Goal: Information Seeking & Learning: Learn about a topic

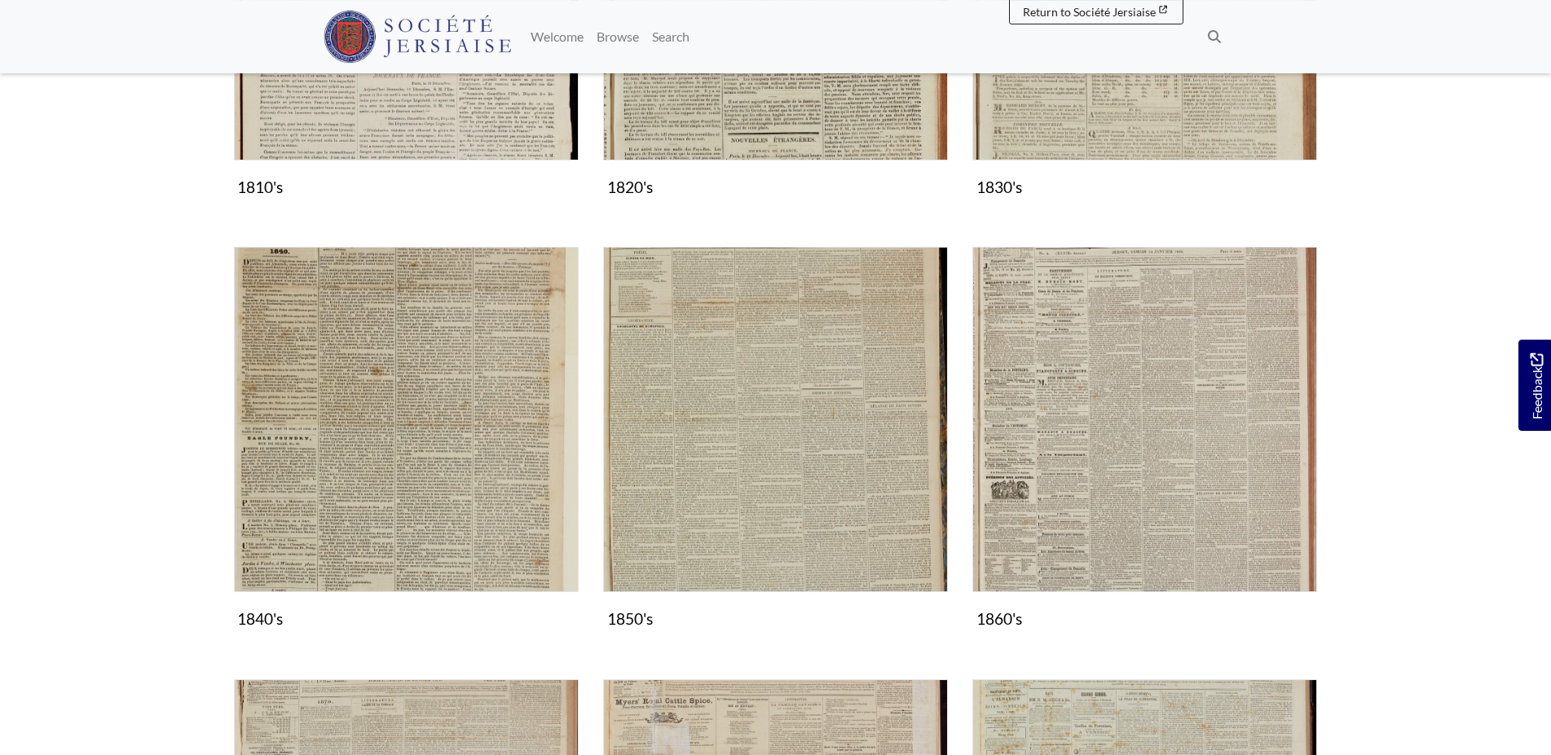
scroll to position [748, 0]
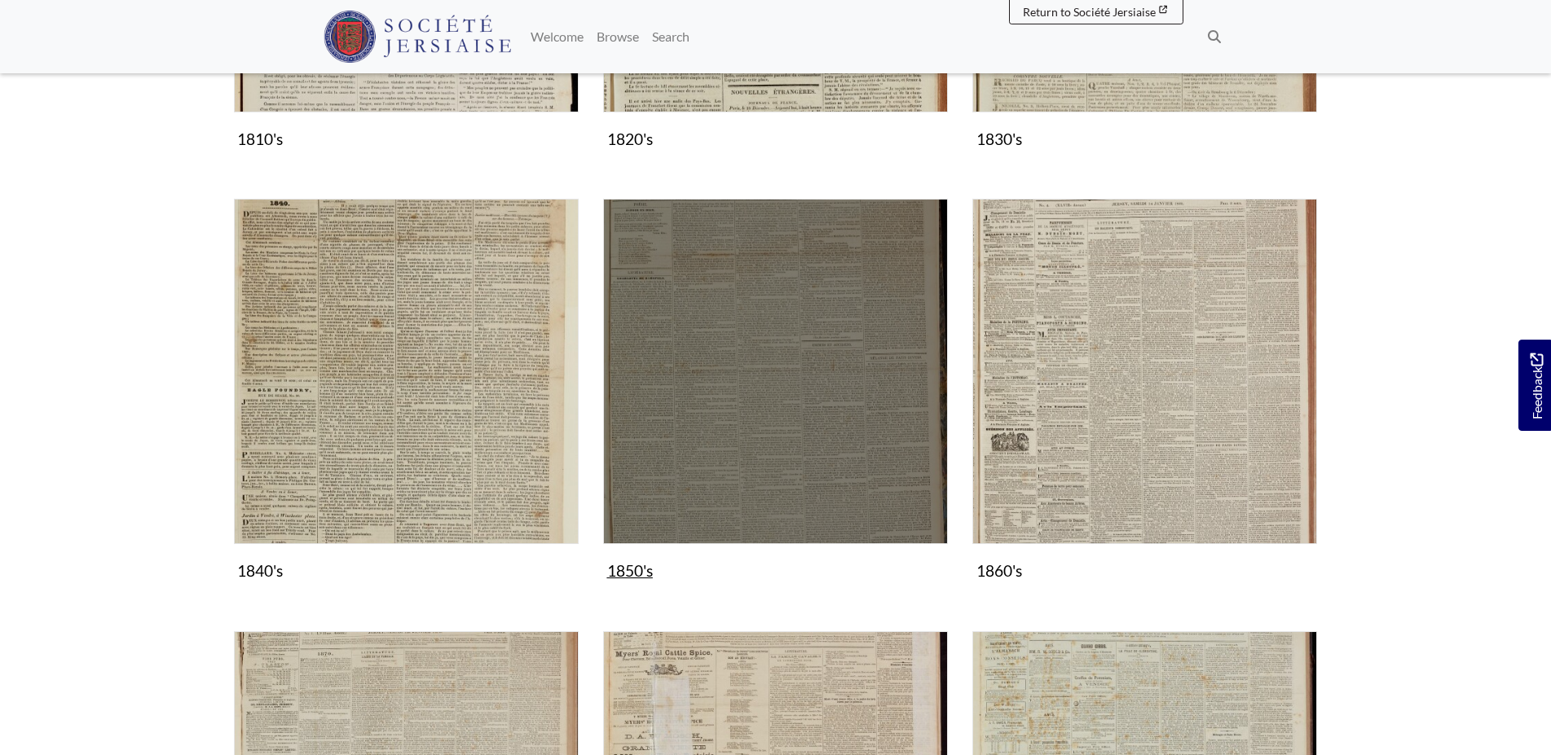
click at [772, 359] on img "Subcollection" at bounding box center [775, 371] width 345 height 345
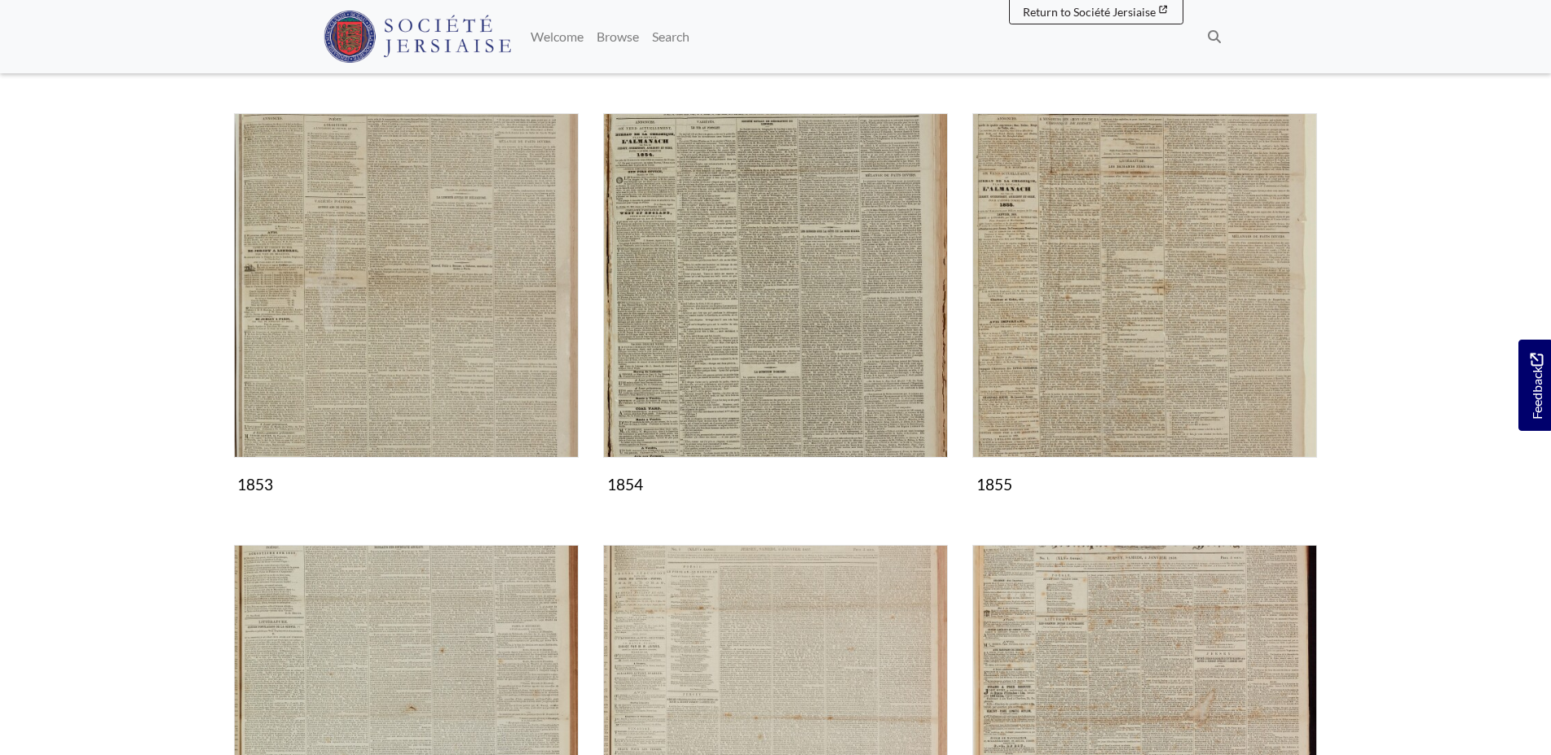
scroll to position [1080, 0]
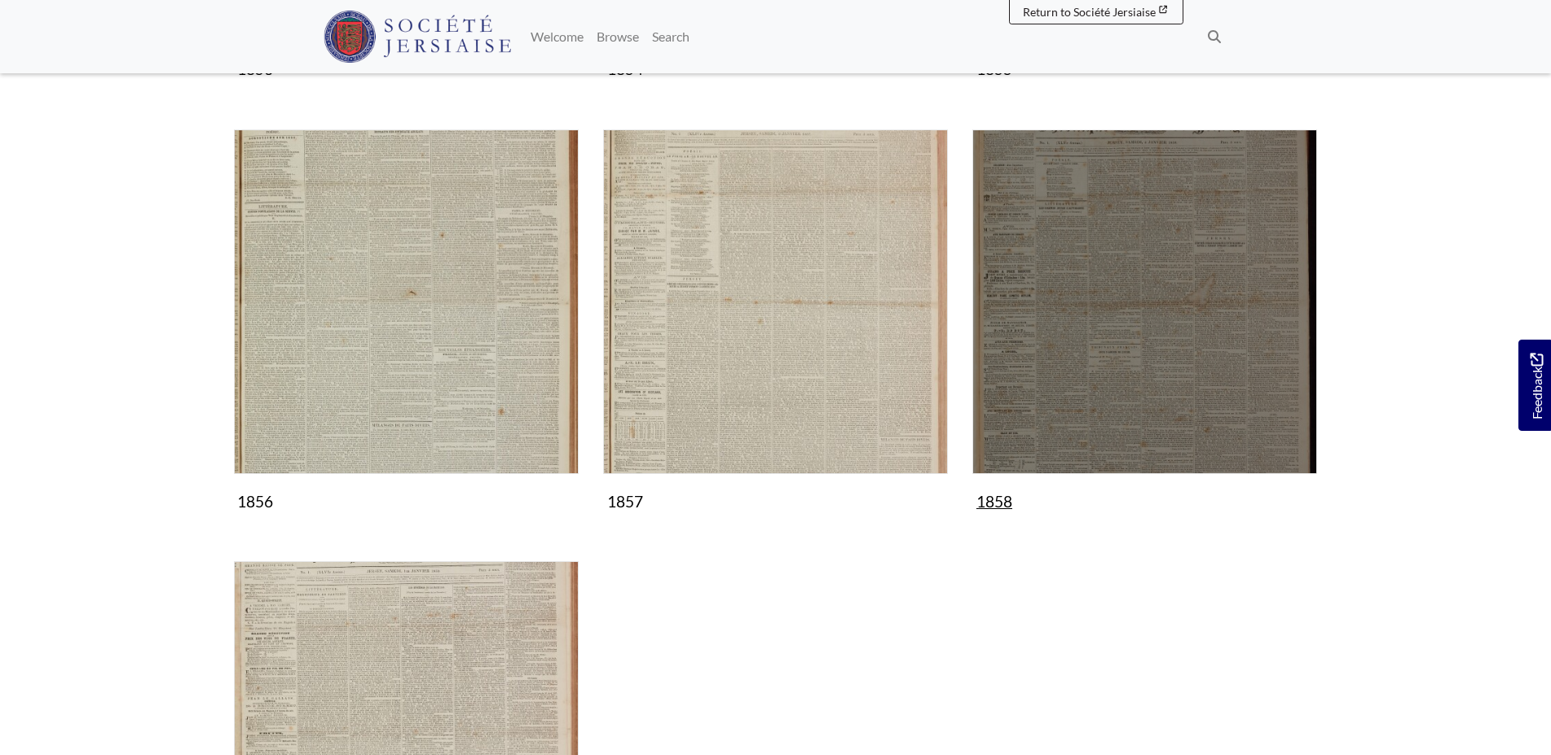
click at [1111, 328] on img "Subcollection" at bounding box center [1144, 302] width 345 height 345
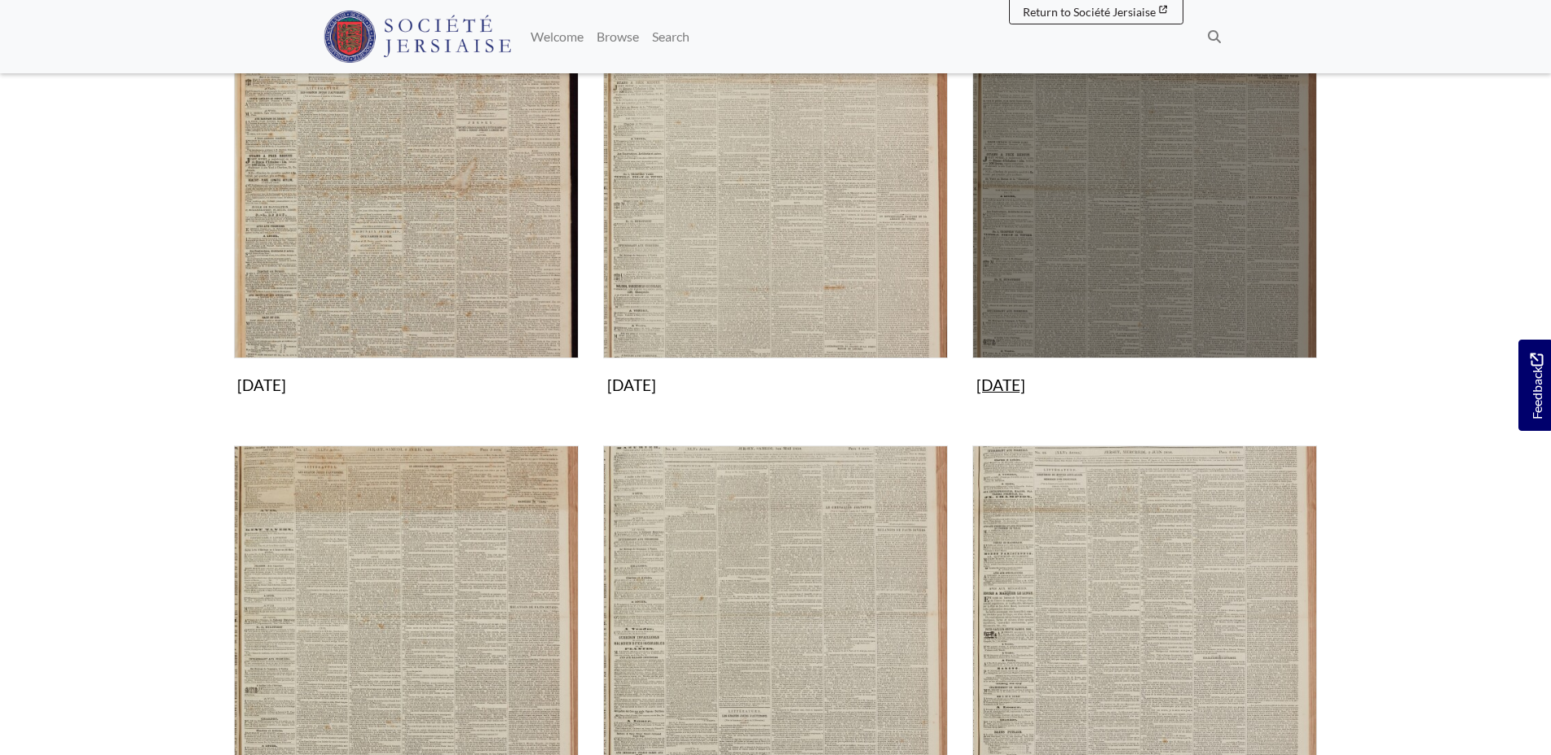
scroll to position [748, 0]
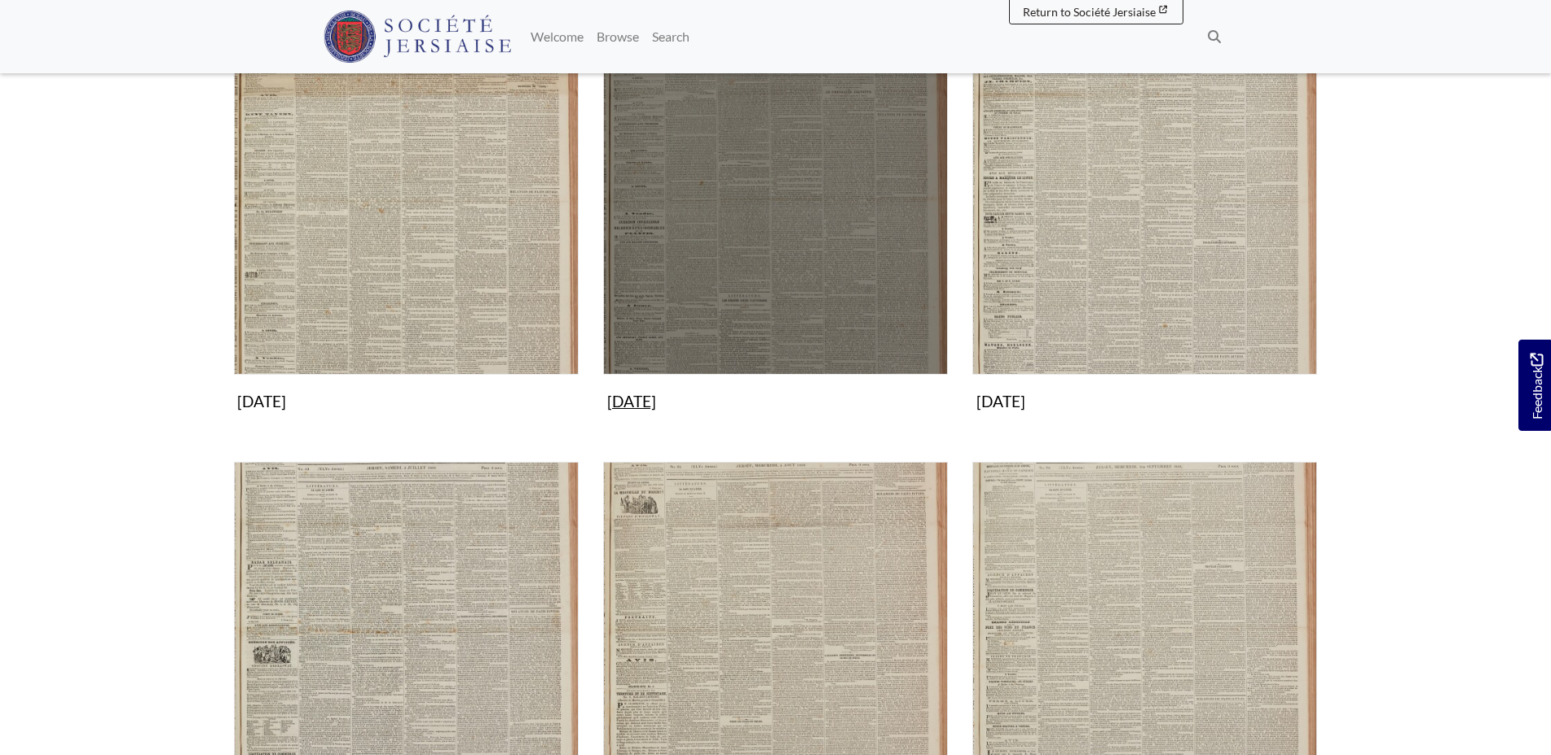
click at [785, 274] on img "Subcollection" at bounding box center [775, 202] width 345 height 345
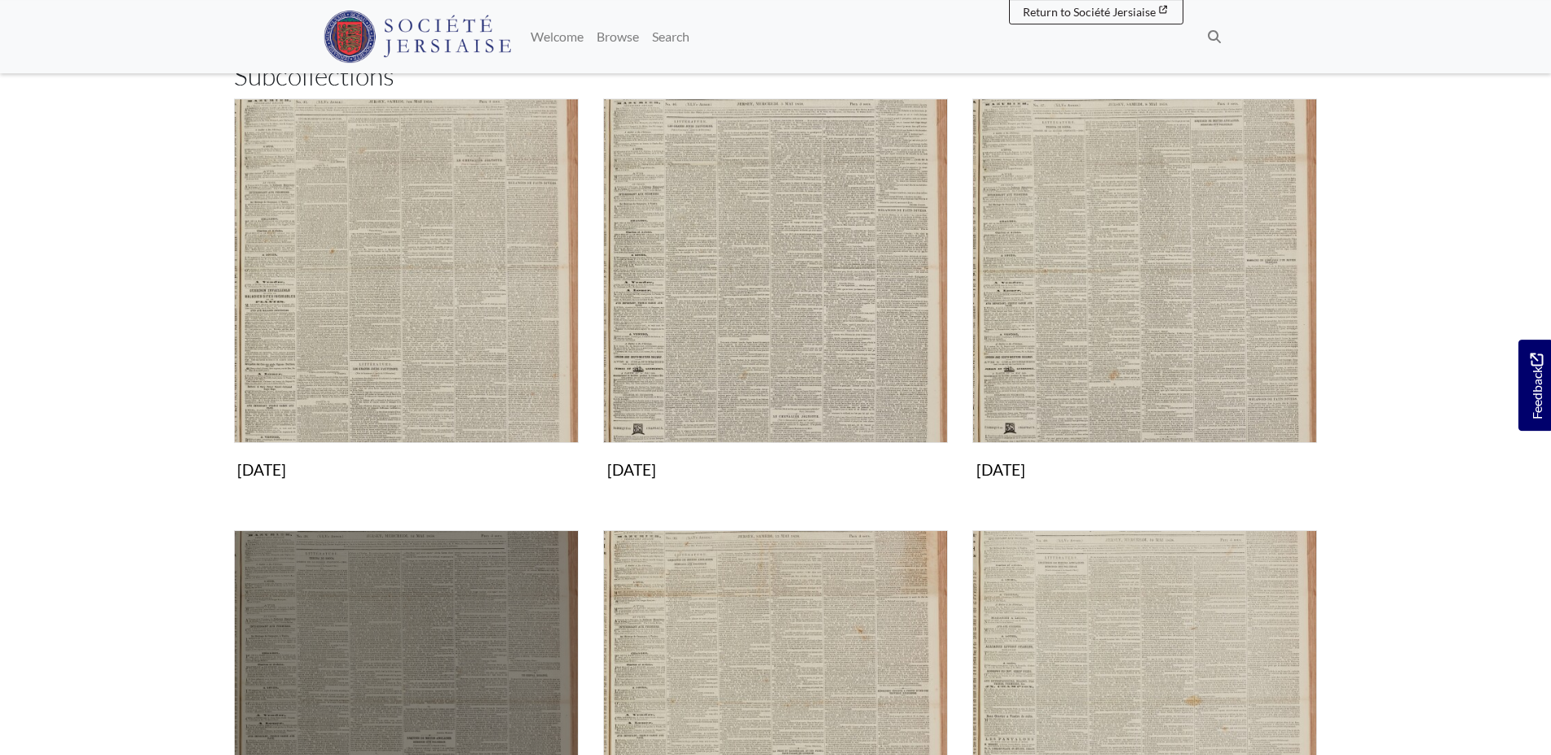
scroll to position [416, 0]
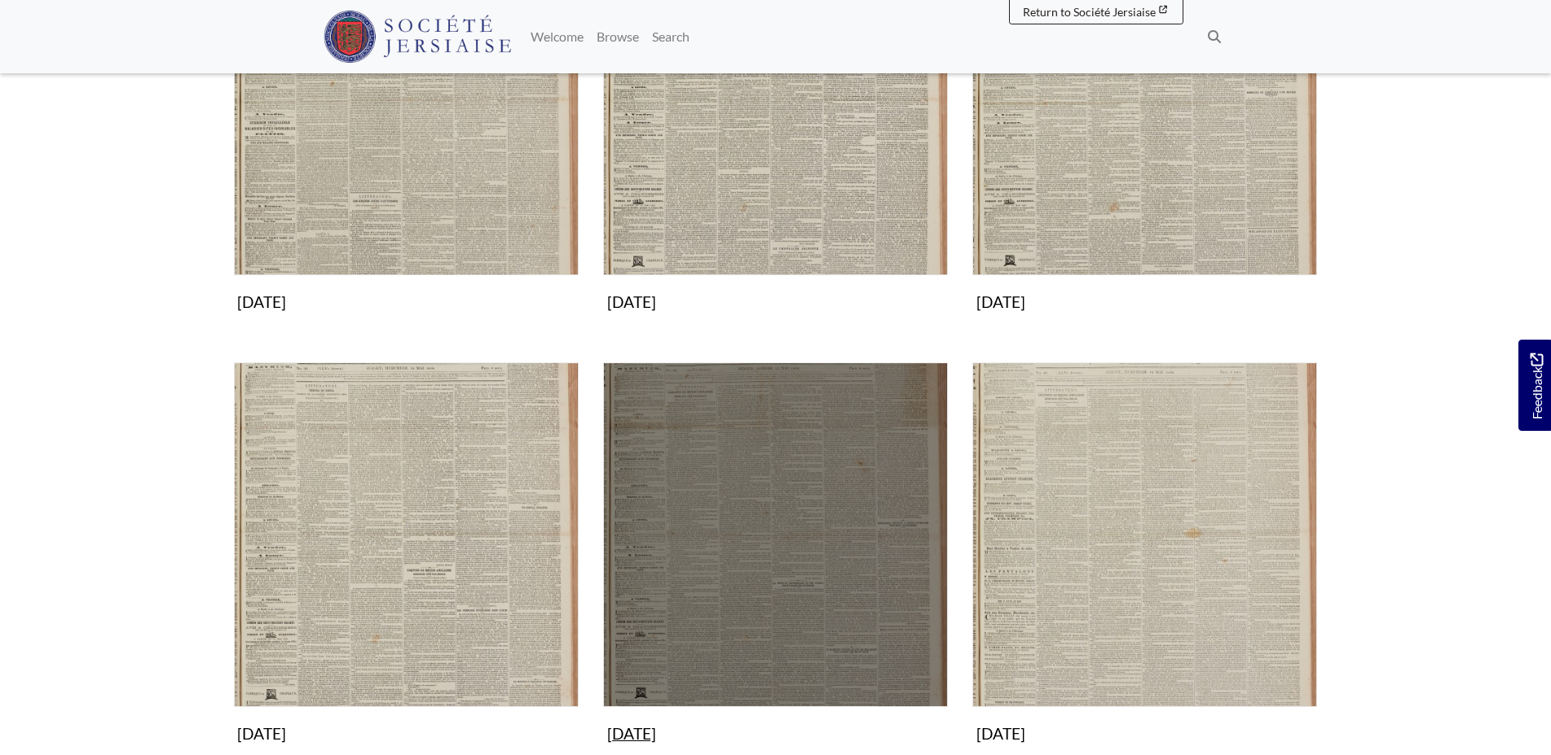
click at [679, 555] on img "Subcollection" at bounding box center [775, 535] width 345 height 345
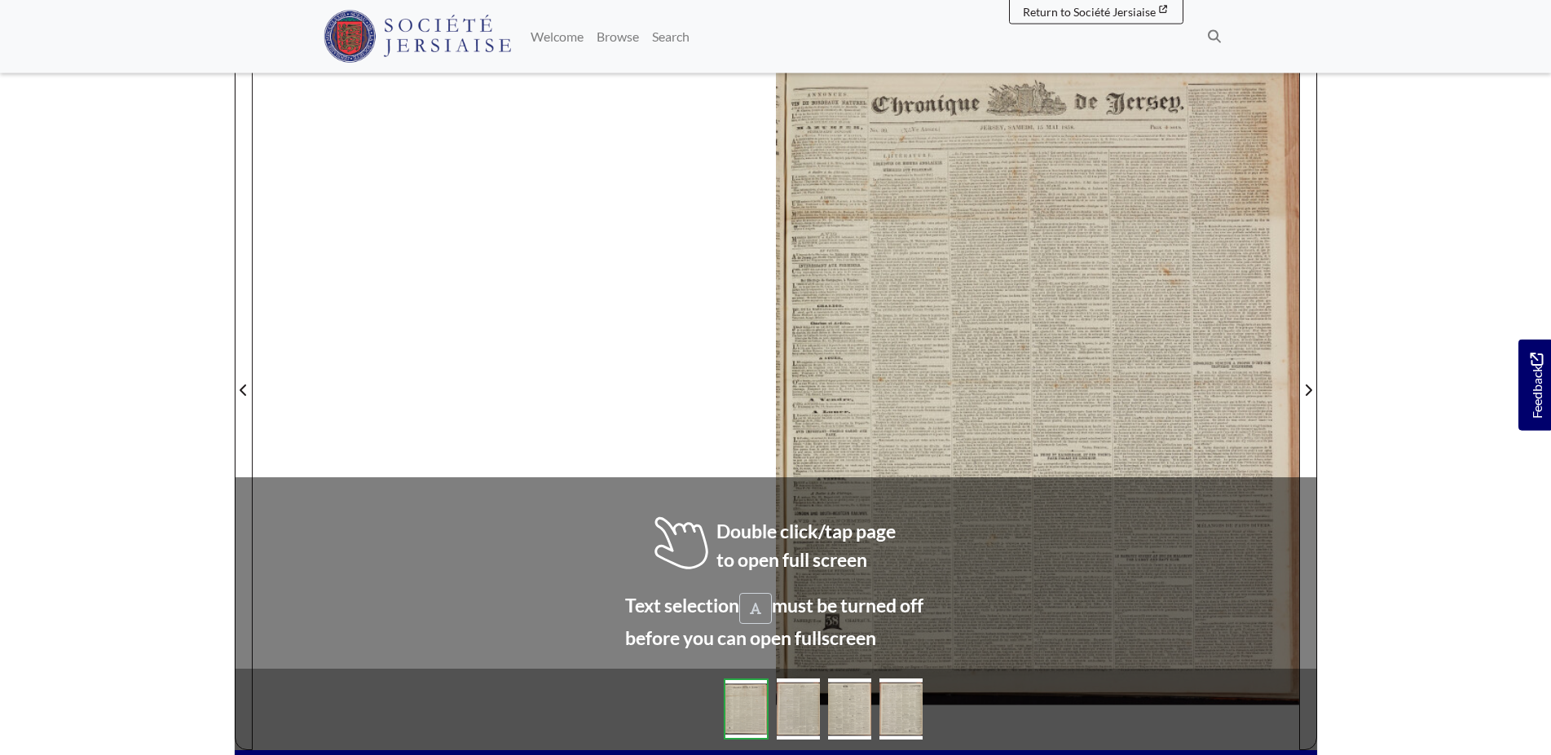
scroll to position [249, 0]
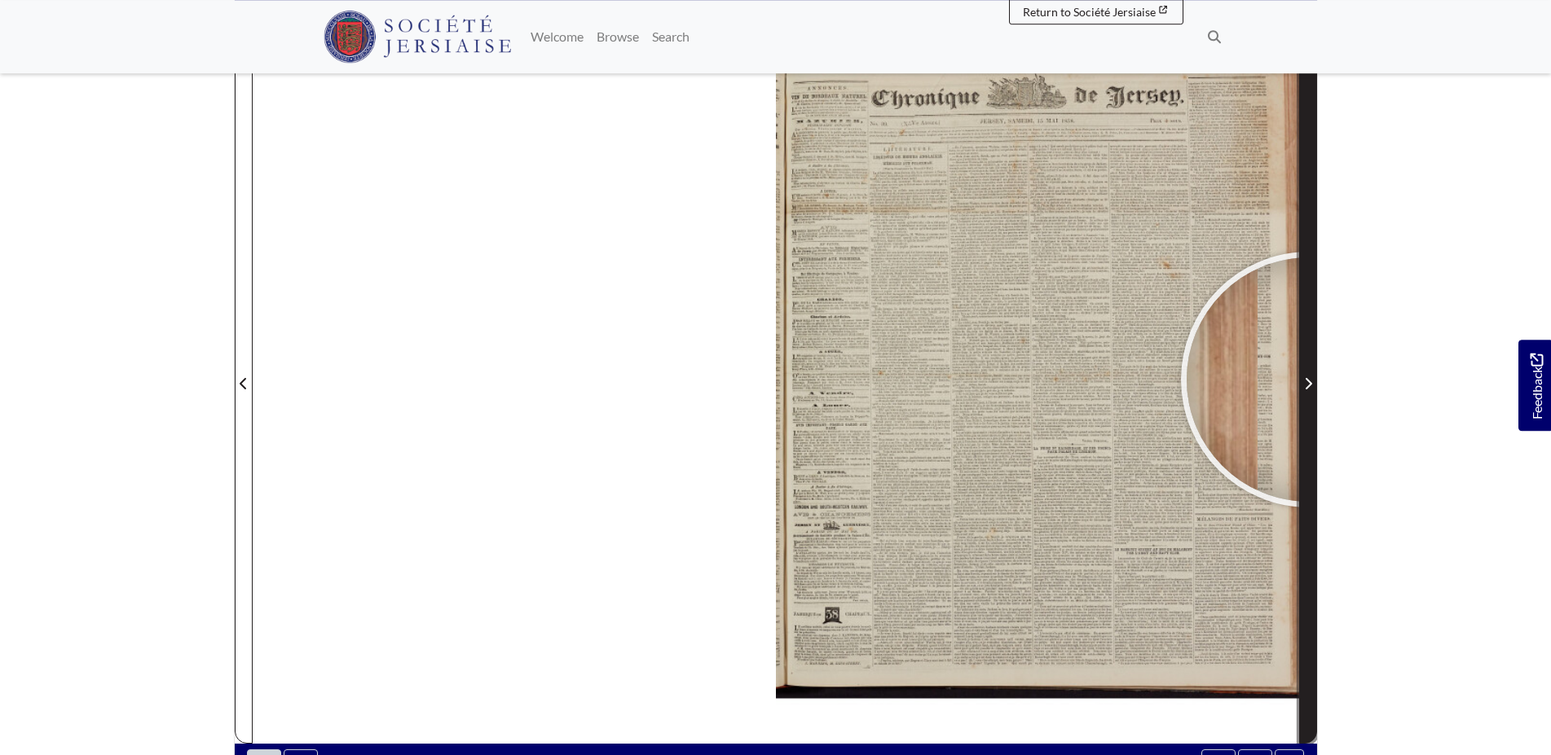
click at [1309, 380] on icon "Next Page" at bounding box center [1308, 383] width 8 height 13
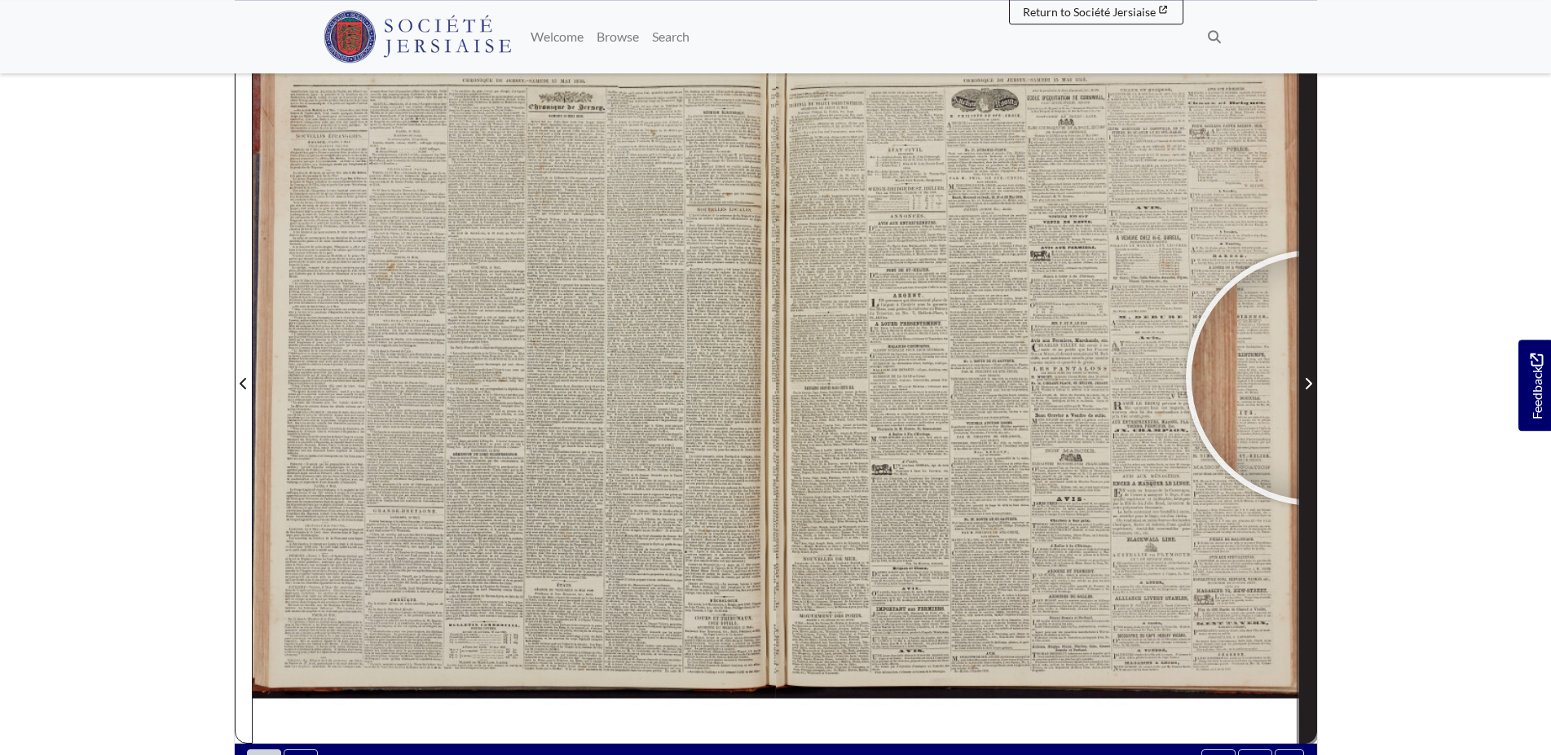
click at [1314, 378] on span "Next Page" at bounding box center [1308, 384] width 16 height 20
